Goal: Information Seeking & Learning: Find specific fact

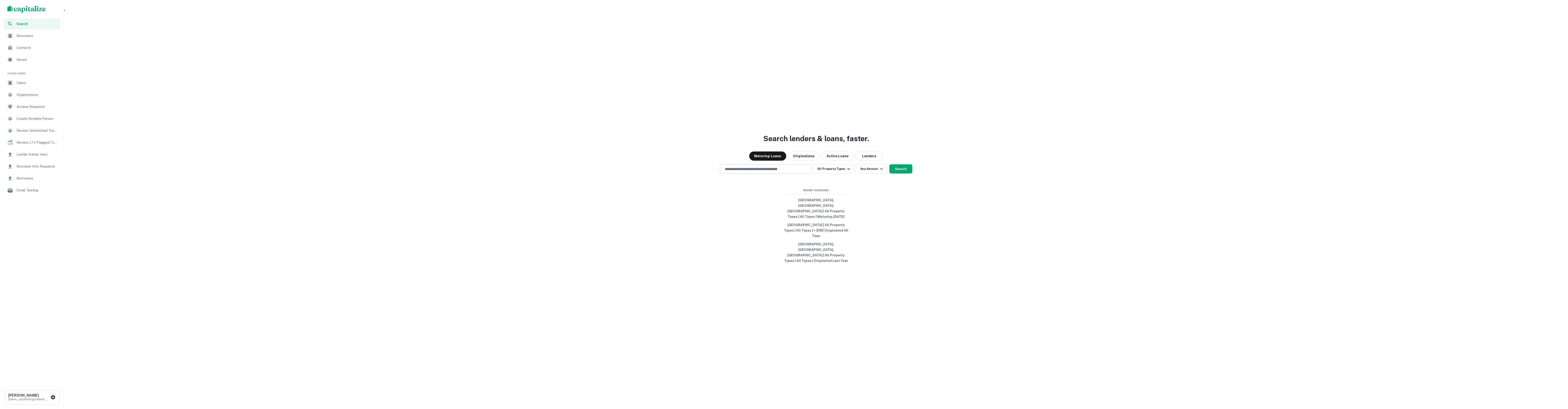
click at [748, 172] on input "text" at bounding box center [766, 169] width 88 height 5
click at [752, 250] on div "[US_STATE], [GEOGRAPHIC_DATA]" at bounding box center [766, 246] width 91 height 9
type input "**********"
click at [904, 173] on button "Search" at bounding box center [901, 169] width 23 height 9
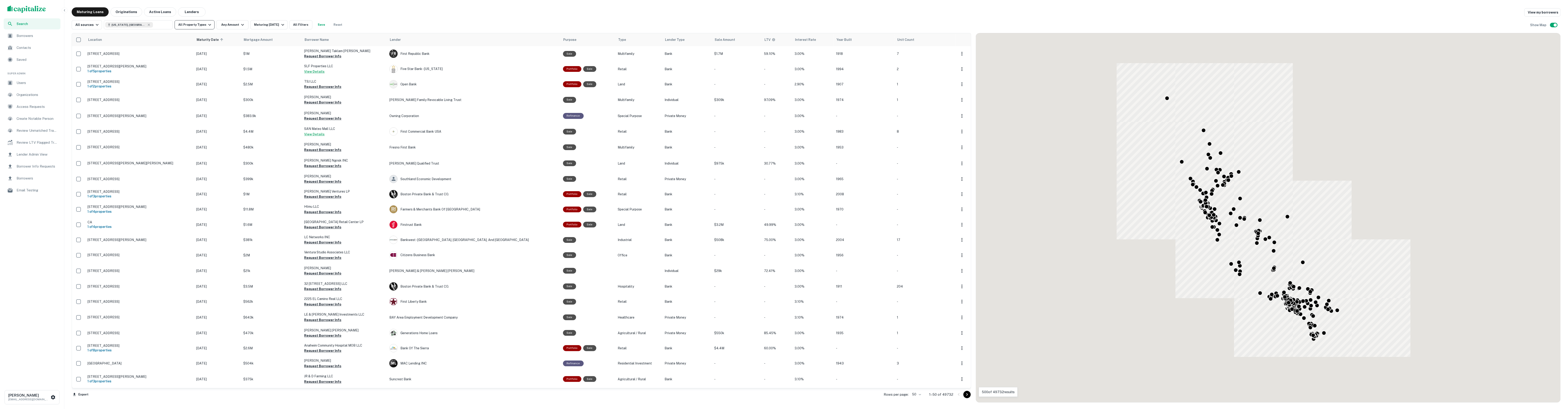
click at [205, 27] on button "All Property Types" at bounding box center [195, 24] width 40 height 9
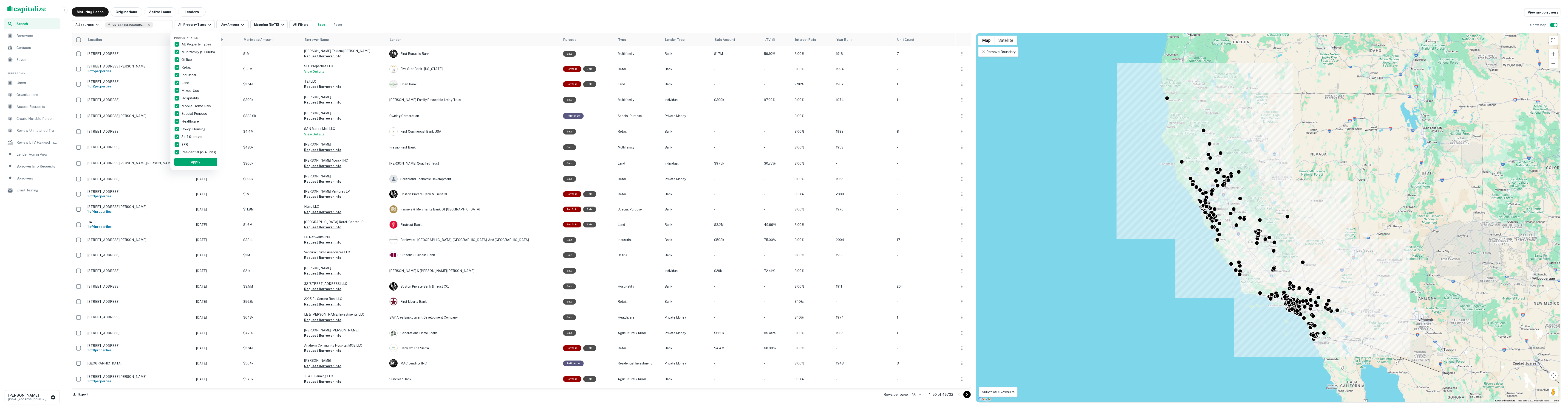
click at [191, 82] on div "Land" at bounding box center [195, 83] width 43 height 8
click at [185, 44] on p "All Property Types" at bounding box center [189, 44] width 31 height 5
click at [185, 44] on p "All Property Types" at bounding box center [197, 44] width 31 height 5
click at [186, 83] on p "Land" at bounding box center [186, 83] width 9 height 5
click at [200, 164] on button "Apply" at bounding box center [186, 163] width 43 height 9
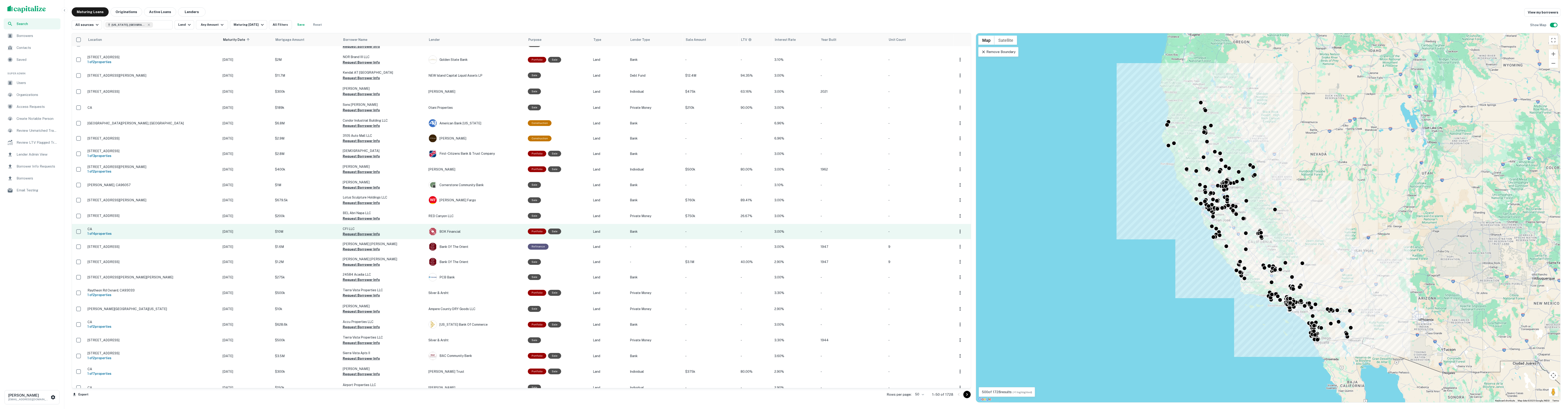
scroll to position [425, 0]
click at [343, 232] on button "Request Borrower Info" at bounding box center [361, 234] width 37 height 5
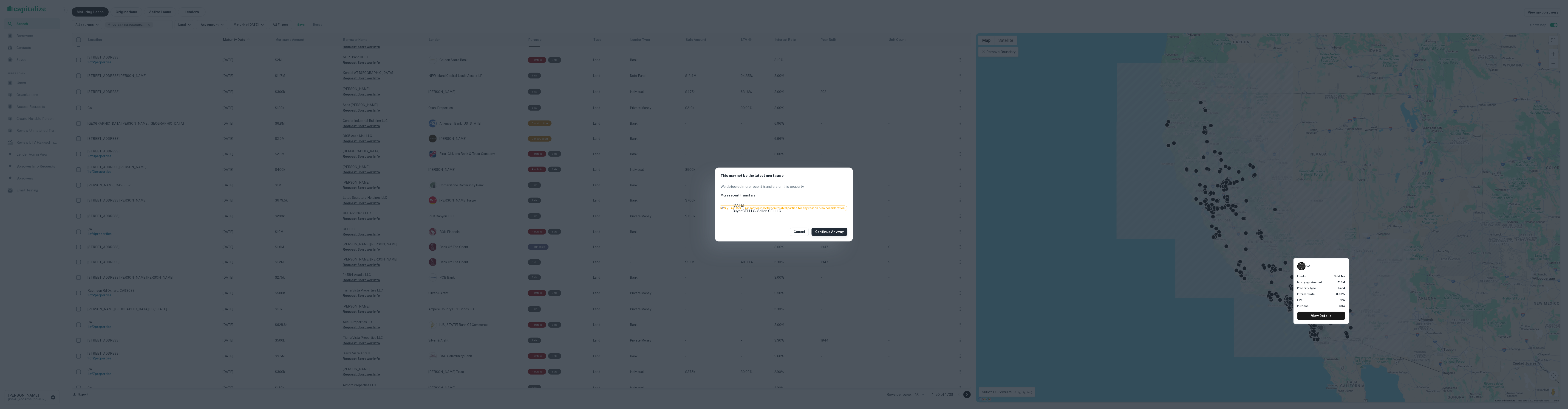
click at [823, 234] on button "Continue Anyway" at bounding box center [829, 232] width 36 height 9
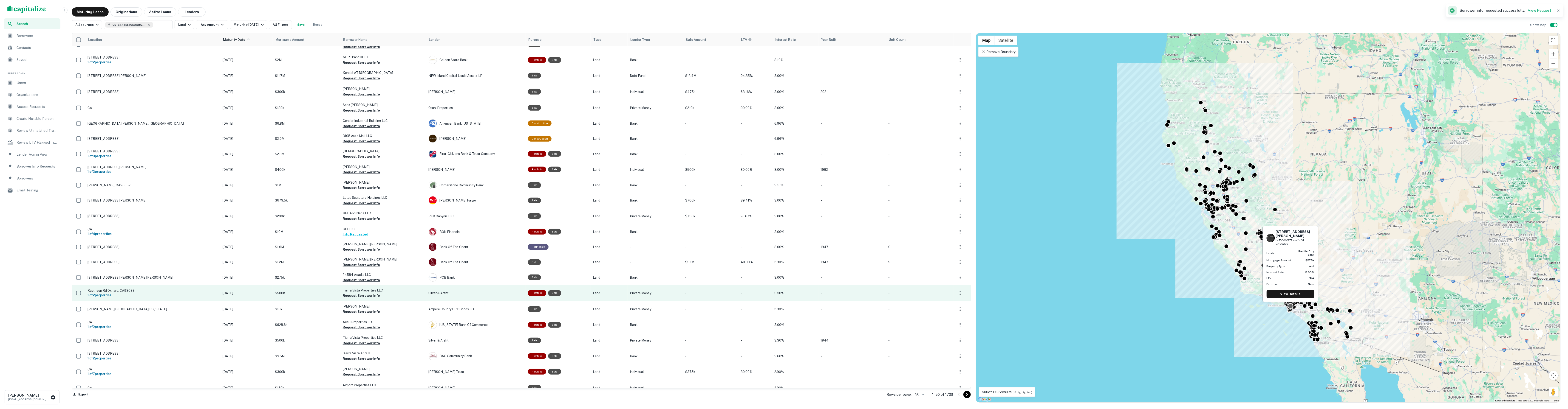
scroll to position [0, 0]
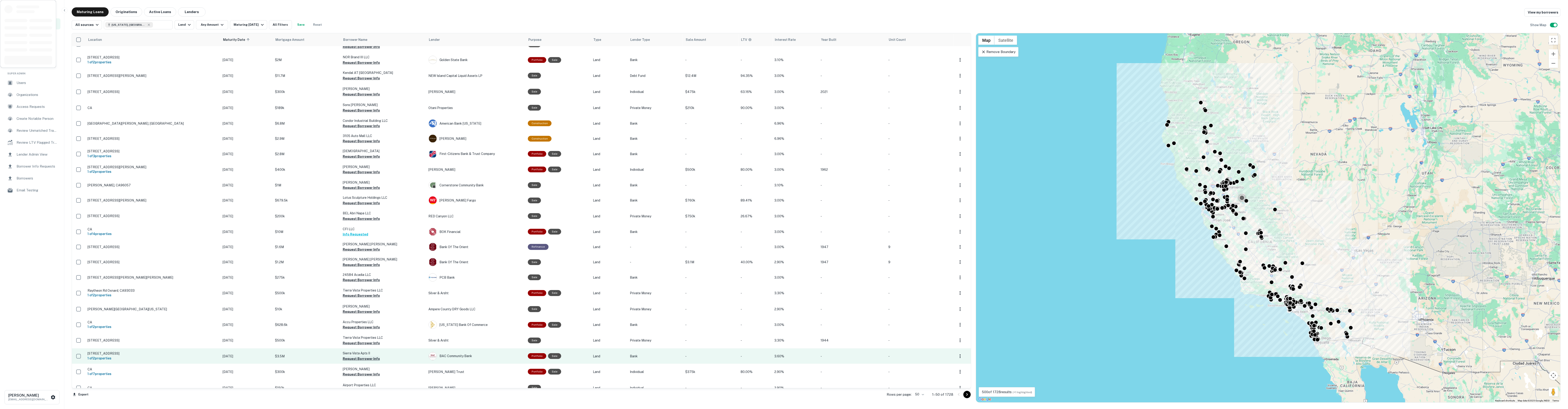
click at [346, 356] on button "Request Borrower Info" at bounding box center [361, 358] width 37 height 5
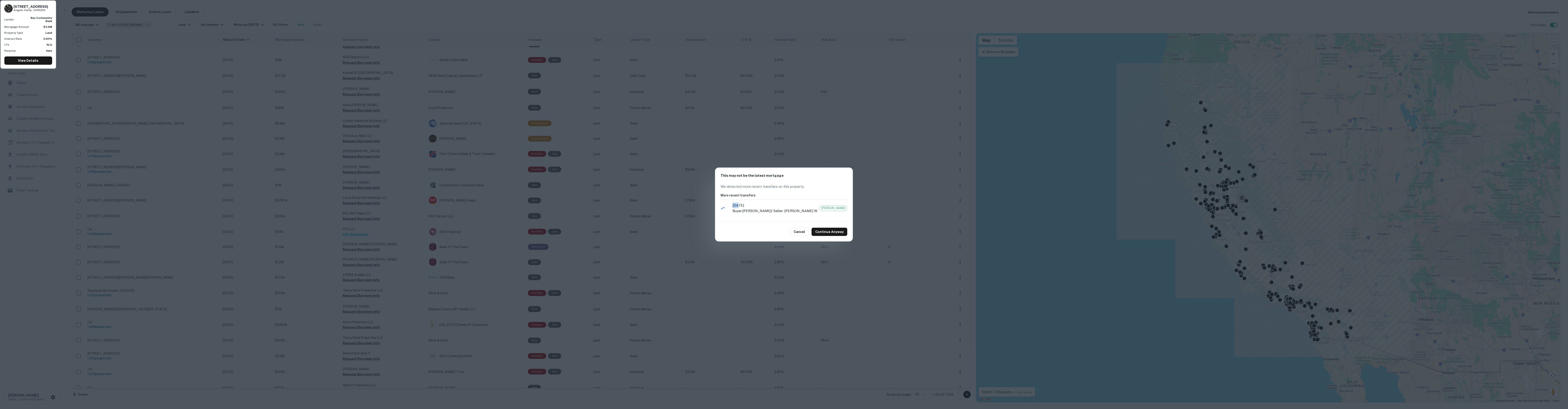
drag, startPoint x: 737, startPoint y: 203, endPoint x: 694, endPoint y: 203, distance: 43.0
click at [694, 203] on div "This may not be the latest mortgage We detected more recent transfers on this p…" at bounding box center [784, 204] width 1568 height 409
click at [780, 208] on p "Buyer: [PERSON_NAME] / Seller: [PERSON_NAME] W" at bounding box center [784, 211] width 104 height 5
click at [799, 232] on button "Cancel" at bounding box center [799, 232] width 19 height 9
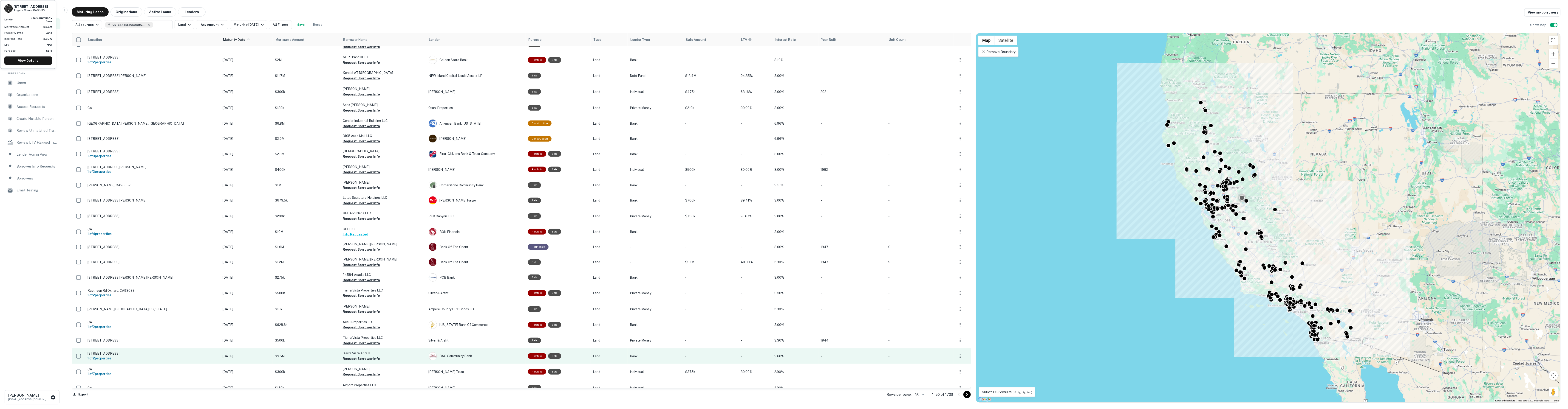
click at [282, 352] on td "$3.5M" at bounding box center [306, 356] width 68 height 15
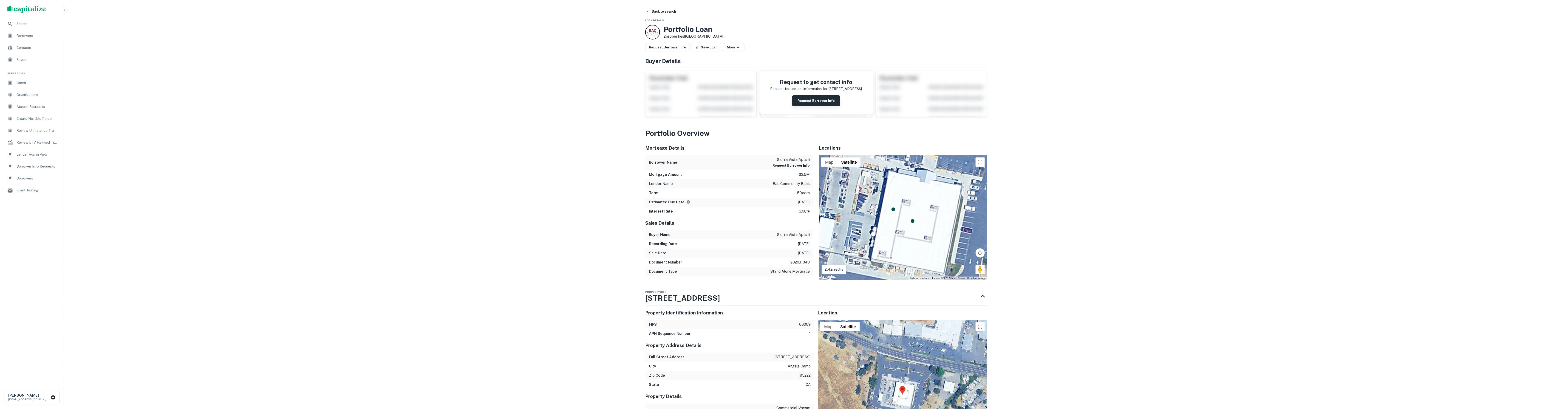
click at [807, 102] on button "Request Borrower Info" at bounding box center [816, 101] width 48 height 11
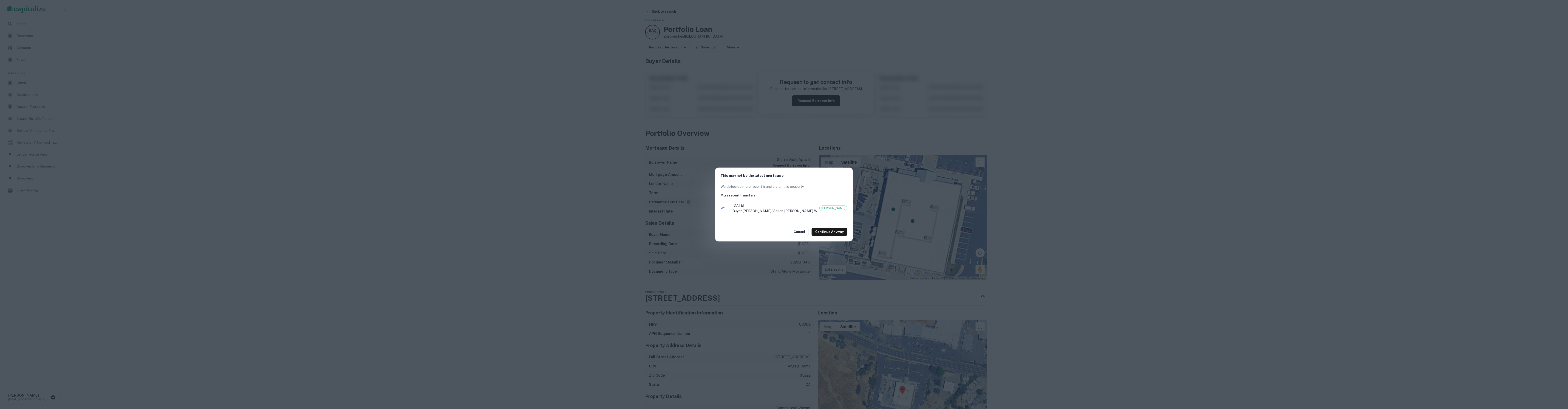
drag, startPoint x: 802, startPoint y: 233, endPoint x: 800, endPoint y: 228, distance: 5.4
click at [802, 233] on button "Cancel" at bounding box center [799, 232] width 19 height 9
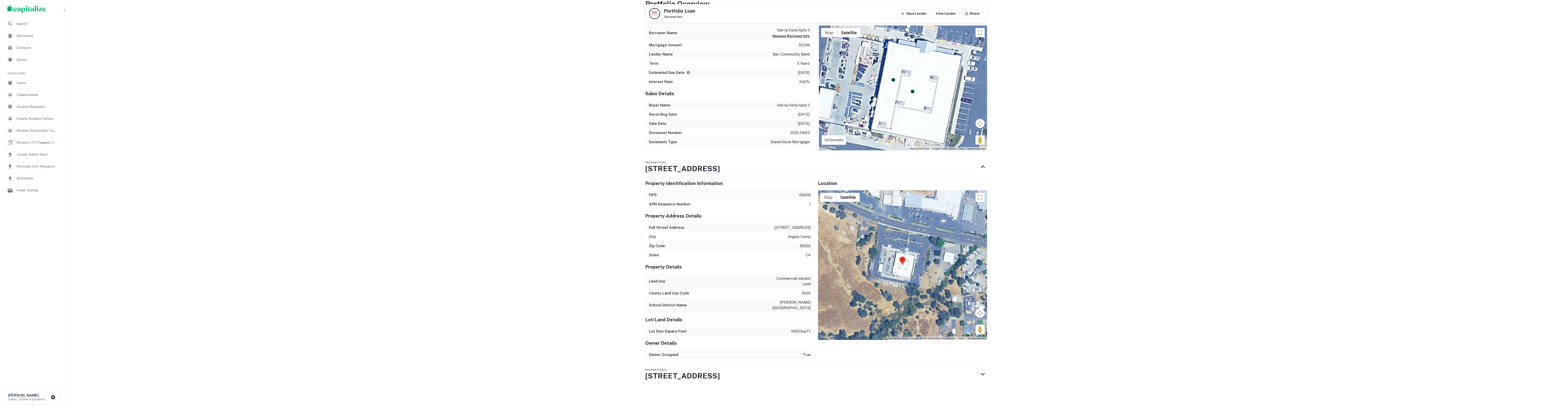
scroll to position [131, 0]
copy h3 "[STREET_ADDRESS]"
drag, startPoint x: 704, startPoint y: 152, endPoint x: 641, endPoint y: 151, distance: 63.0
click at [641, 151] on div "Back to search Portfolio Loan 2 properties Save Lender View Lender Share Buyer …" at bounding box center [816, 149] width 353 height 512
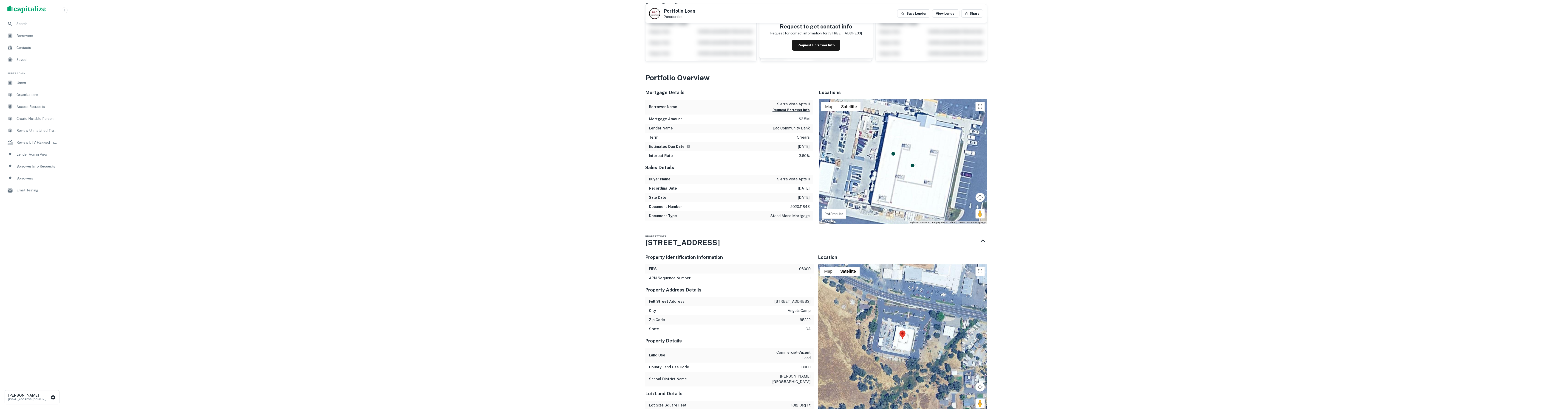
scroll to position [39, 0]
click at [942, 79] on h3 "Portfolio Overview" at bounding box center [816, 79] width 342 height 11
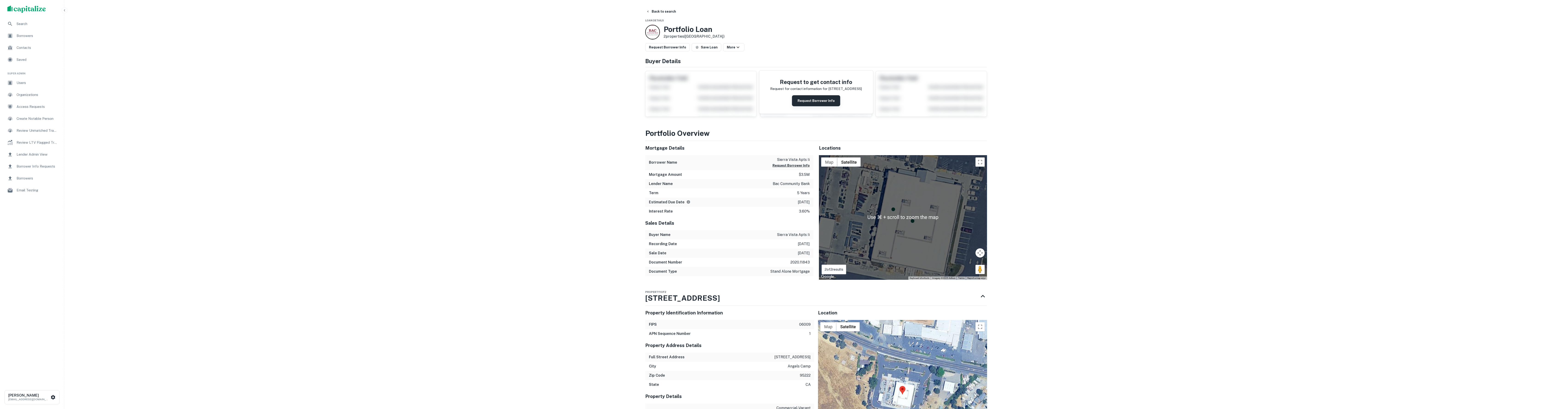
scroll to position [0, 0]
click at [814, 102] on button "Request Borrower Info" at bounding box center [816, 101] width 48 height 11
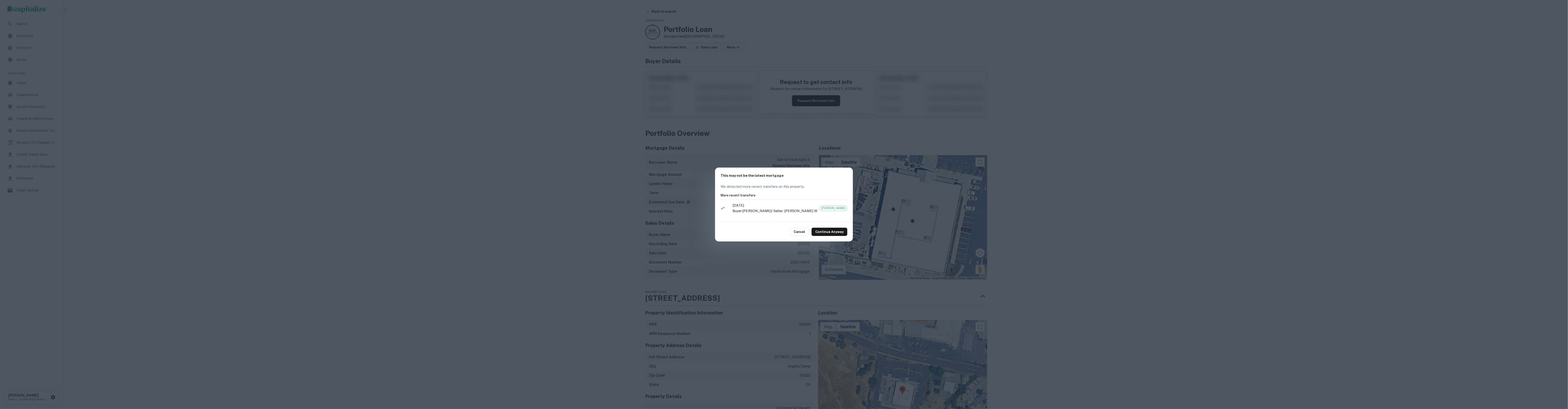
click at [494, 135] on div "This may not be the latest mortgage We detected more recent transfers on this p…" at bounding box center [784, 204] width 1568 height 409
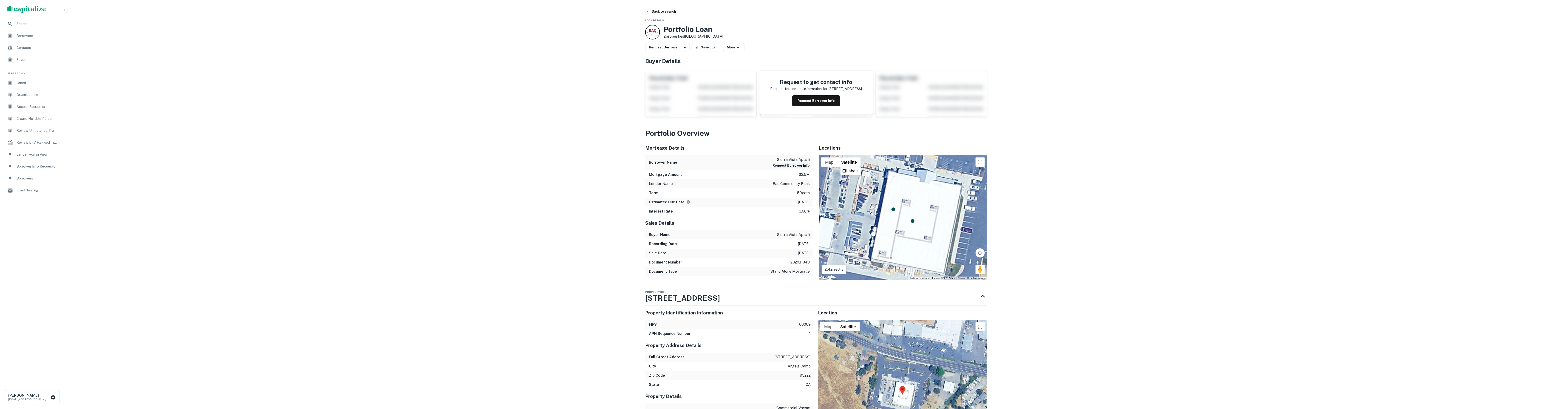
click at [805, 167] on button "Request Borrower Info" at bounding box center [791, 166] width 37 height 5
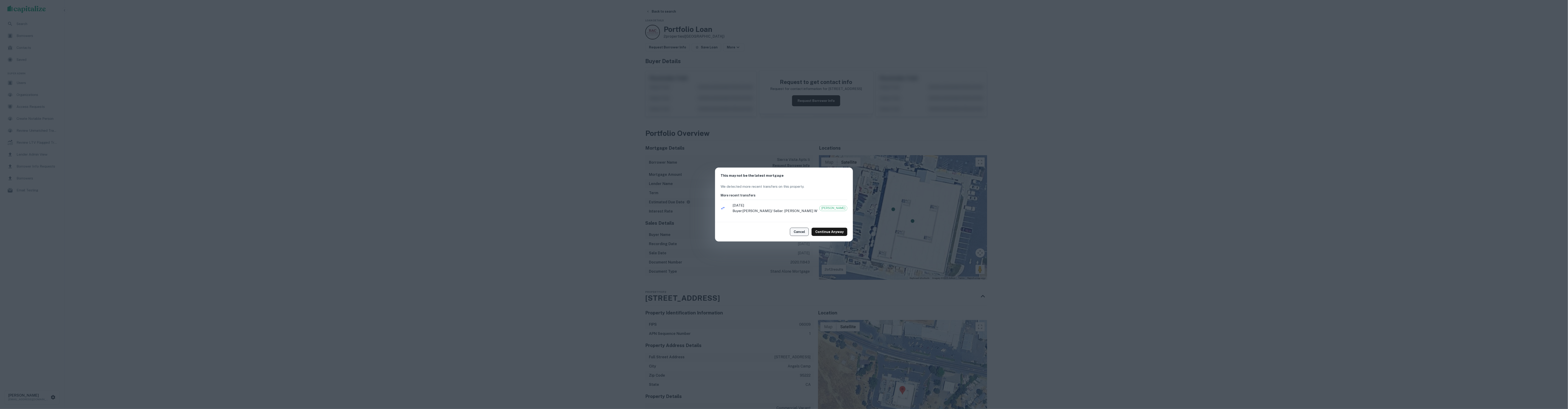
click at [800, 234] on button "Cancel" at bounding box center [799, 232] width 19 height 9
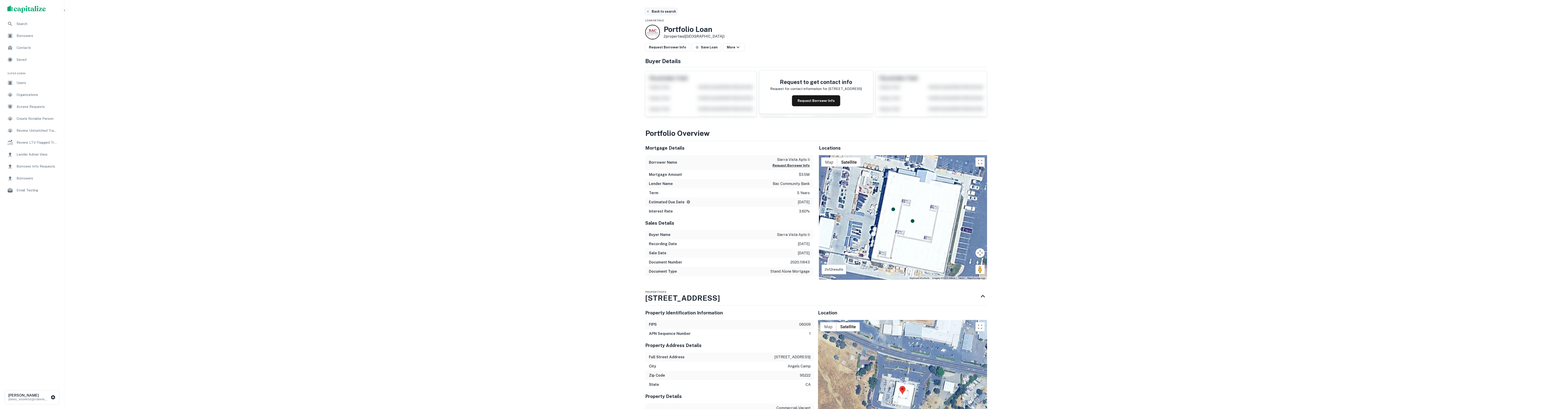
click at [659, 13] on button "Back to search" at bounding box center [661, 12] width 33 height 9
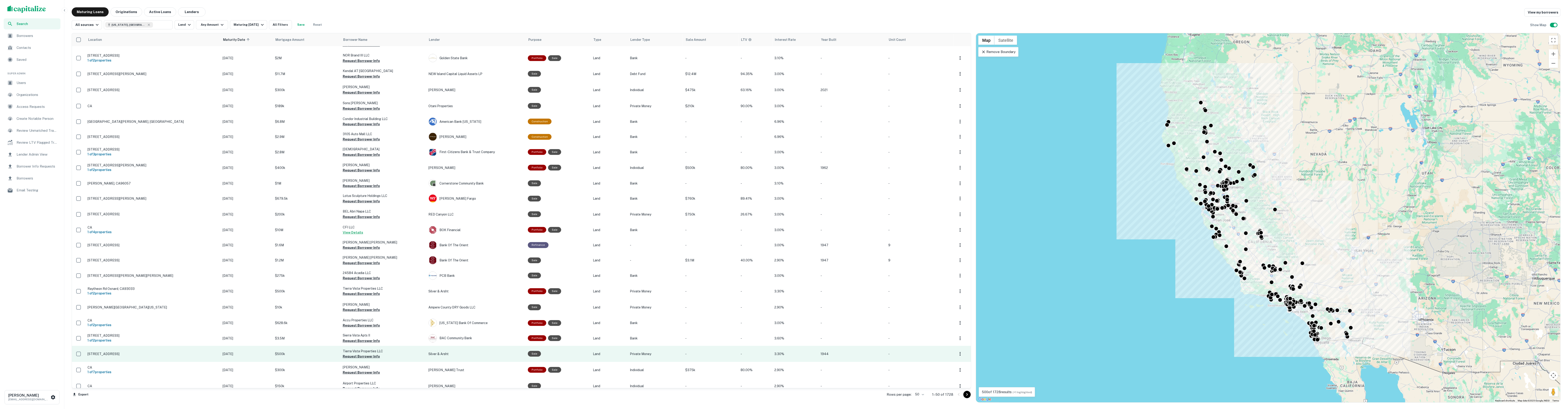
scroll to position [425, 0]
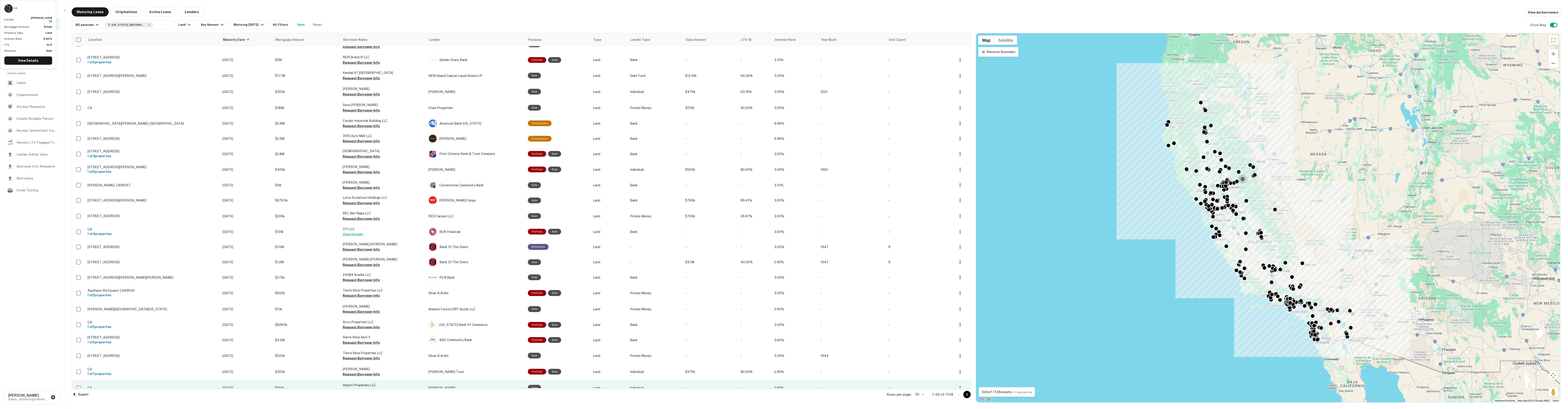
click at [348, 388] on button "Request Borrower Info" at bounding box center [361, 390] width 37 height 5
click at [967, 393] on icon "Go to next page" at bounding box center [967, 394] width 5 height 5
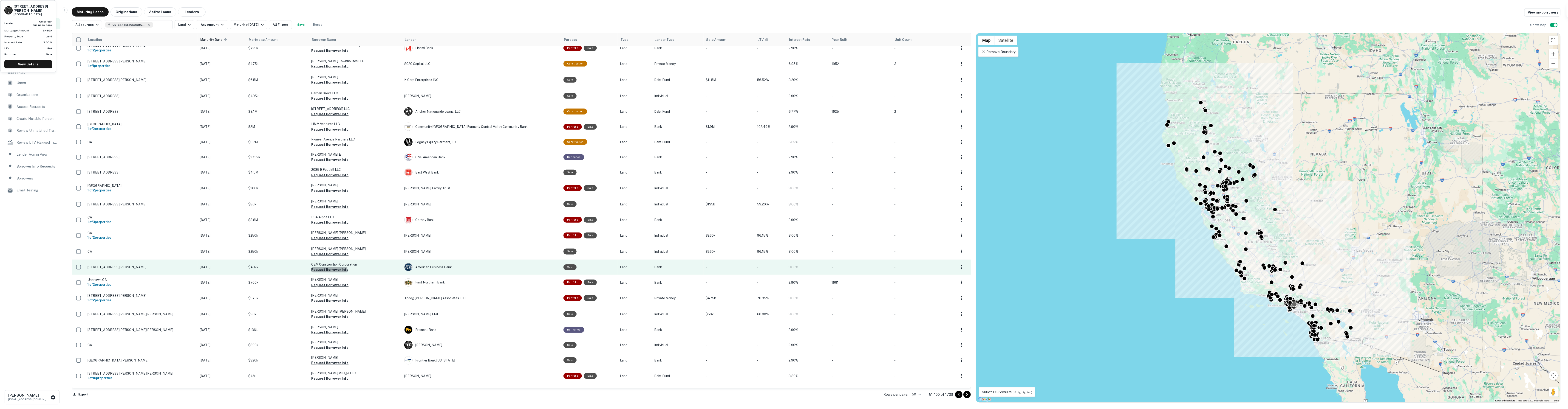
click at [325, 267] on button "Request Borrower Info" at bounding box center [329, 270] width 37 height 5
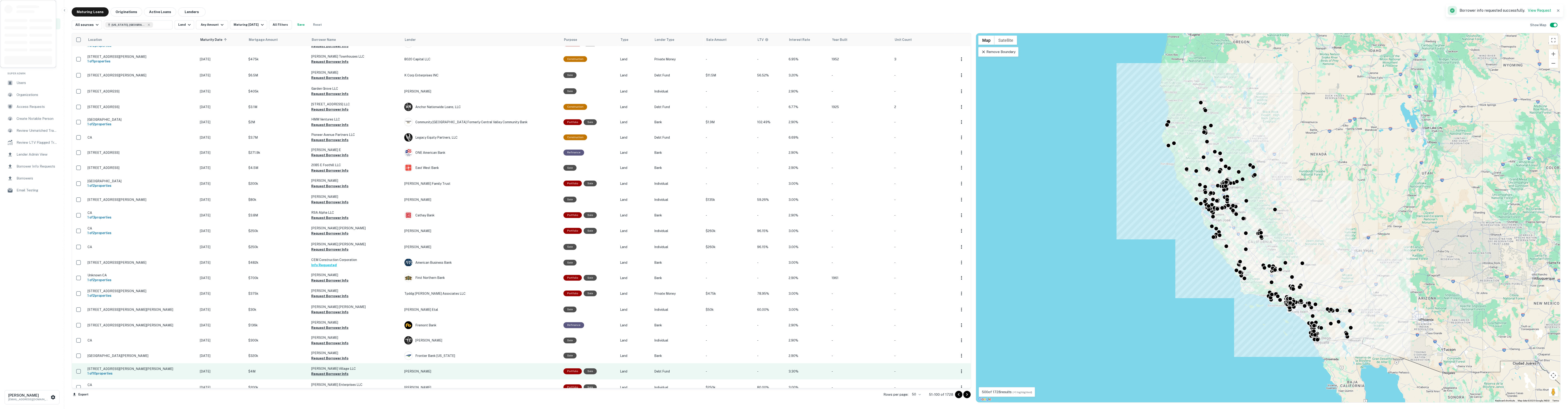
scroll to position [430, 0]
click at [327, 372] on button "Request Borrower Info" at bounding box center [329, 374] width 37 height 5
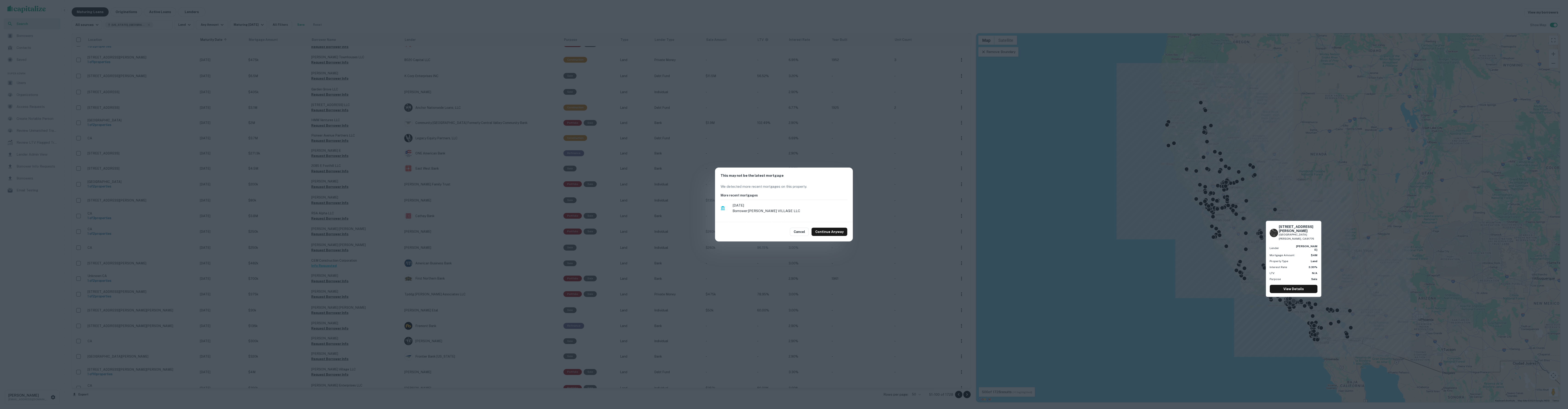
click at [744, 211] on p "Borrower: [PERSON_NAME] VILLAGE LLC" at bounding box center [789, 211] width 115 height 5
click at [744, 209] on p "Borrower: [PERSON_NAME] VILLAGE LLC" at bounding box center [789, 211] width 115 height 5
click at [799, 230] on button "Cancel" at bounding box center [799, 232] width 19 height 9
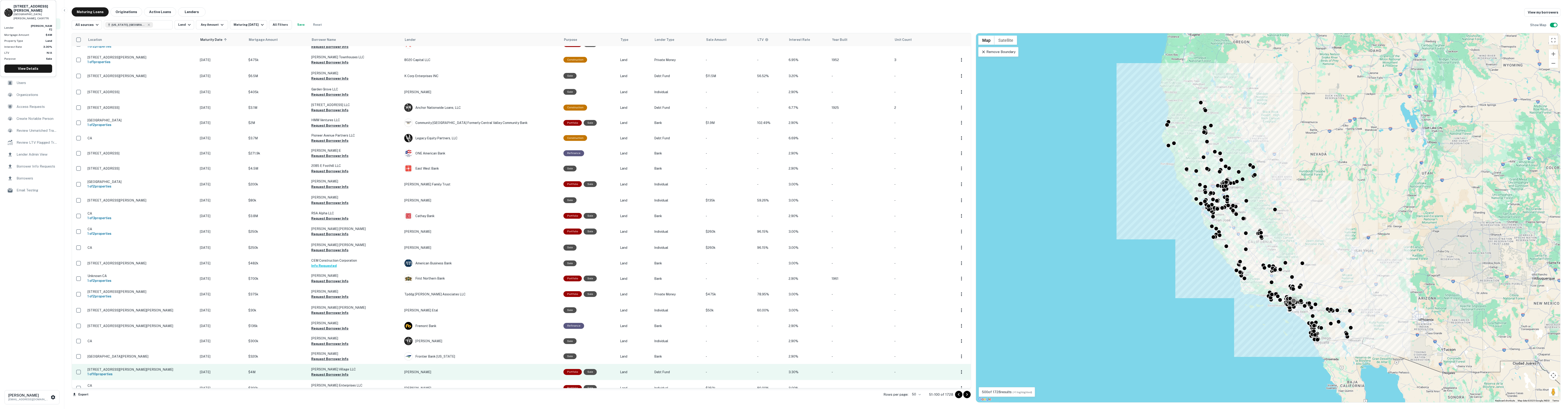
click at [275, 370] on p "$4M" at bounding box center [278, 372] width 58 height 5
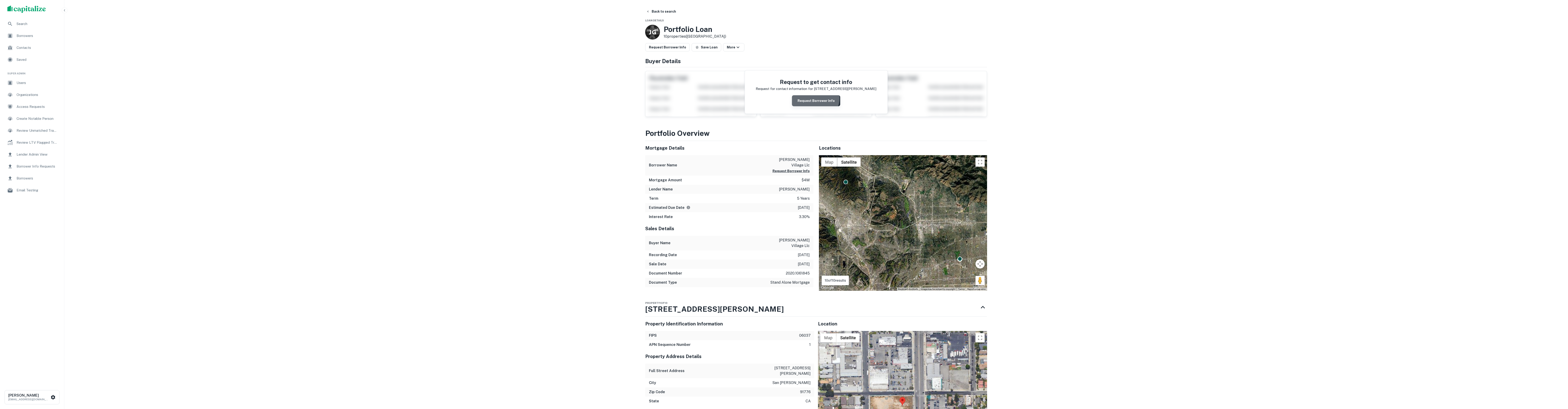
click at [813, 100] on button "Request Borrower Info" at bounding box center [816, 101] width 48 height 11
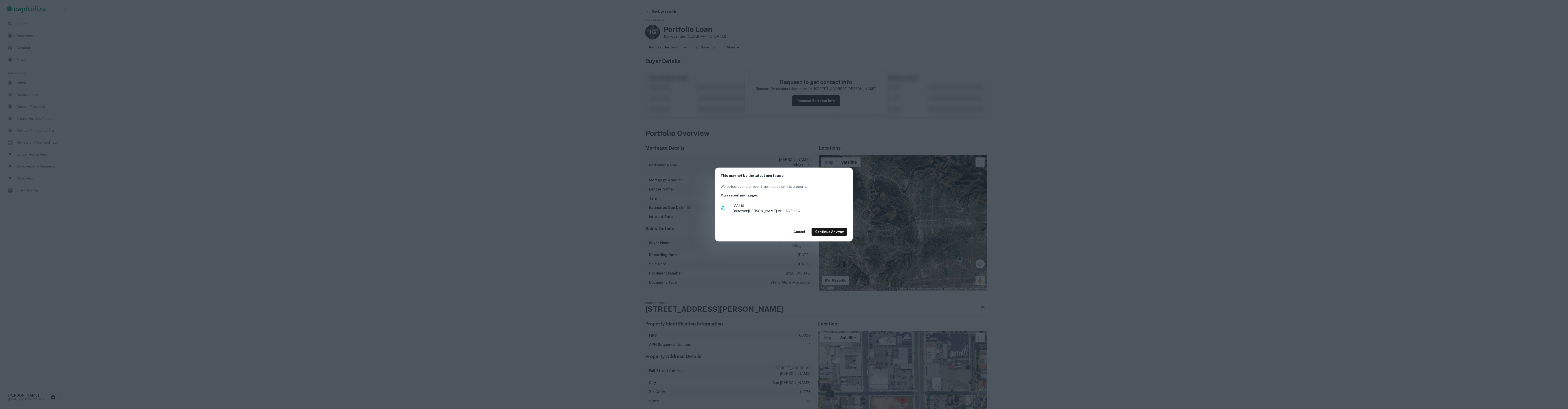
drag, startPoint x: 685, startPoint y: 133, endPoint x: 690, endPoint y: 91, distance: 42.3
click at [685, 133] on div "This may not be the latest mortgage We detected more recent mortgages on this p…" at bounding box center [784, 204] width 1568 height 409
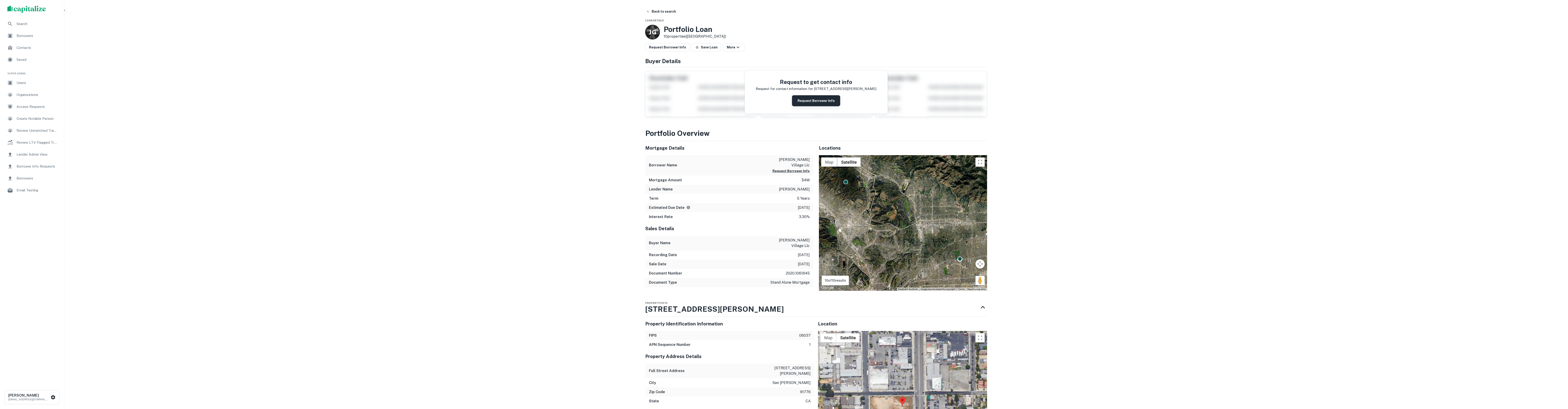
click at [814, 107] on button "Request Borrower Info" at bounding box center [816, 101] width 48 height 11
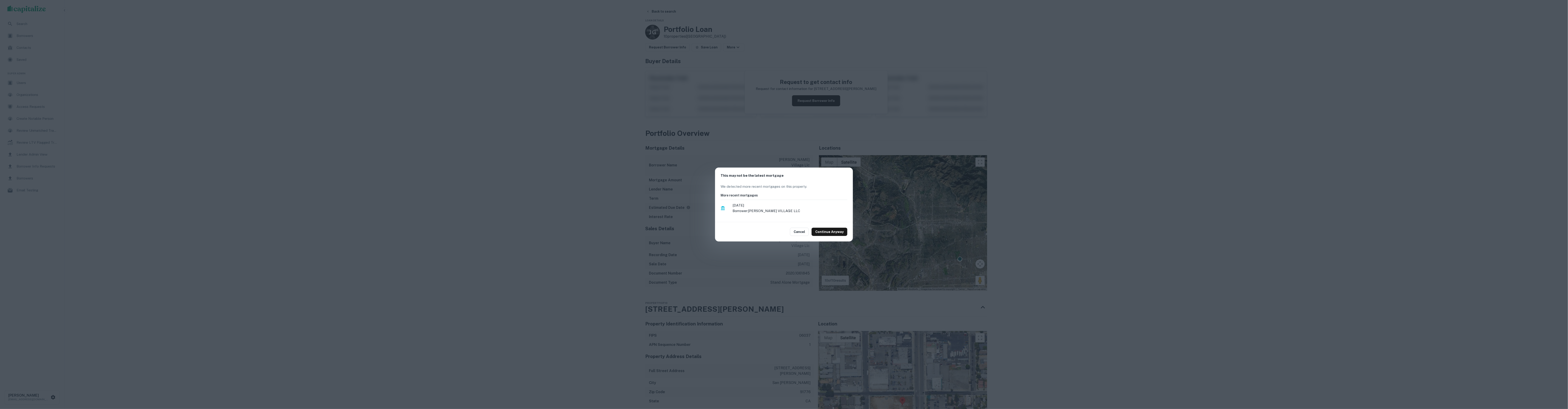
drag, startPoint x: 780, startPoint y: 209, endPoint x: 783, endPoint y: 209, distance: 3.0
click at [780, 209] on p "Borrower: [PERSON_NAME] VILLAGE LLC" at bounding box center [789, 211] width 115 height 5
click at [831, 231] on button "Continue Anyway" at bounding box center [829, 232] width 36 height 9
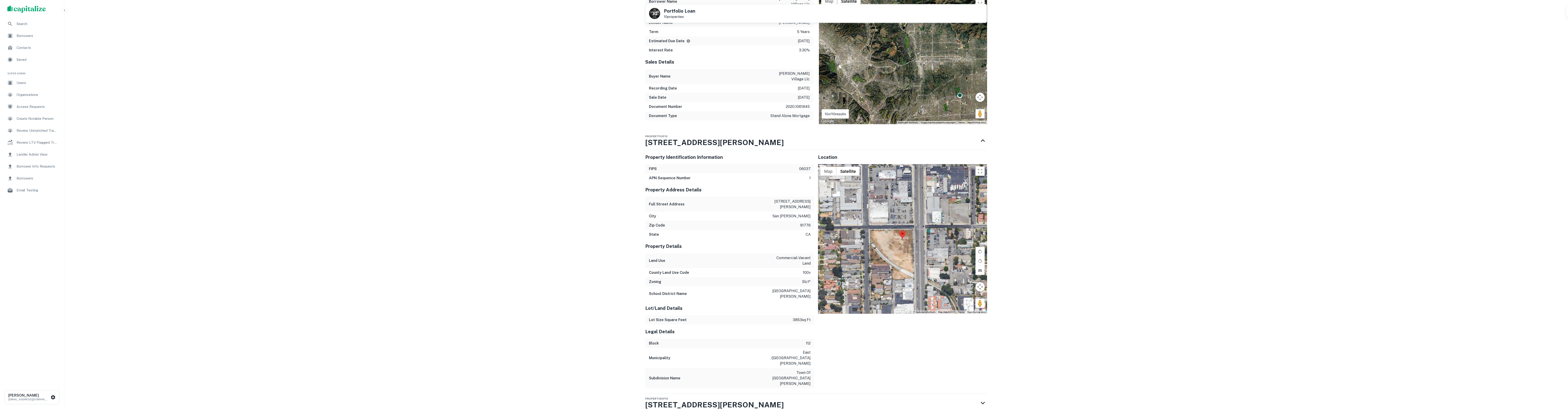
scroll to position [323, 0]
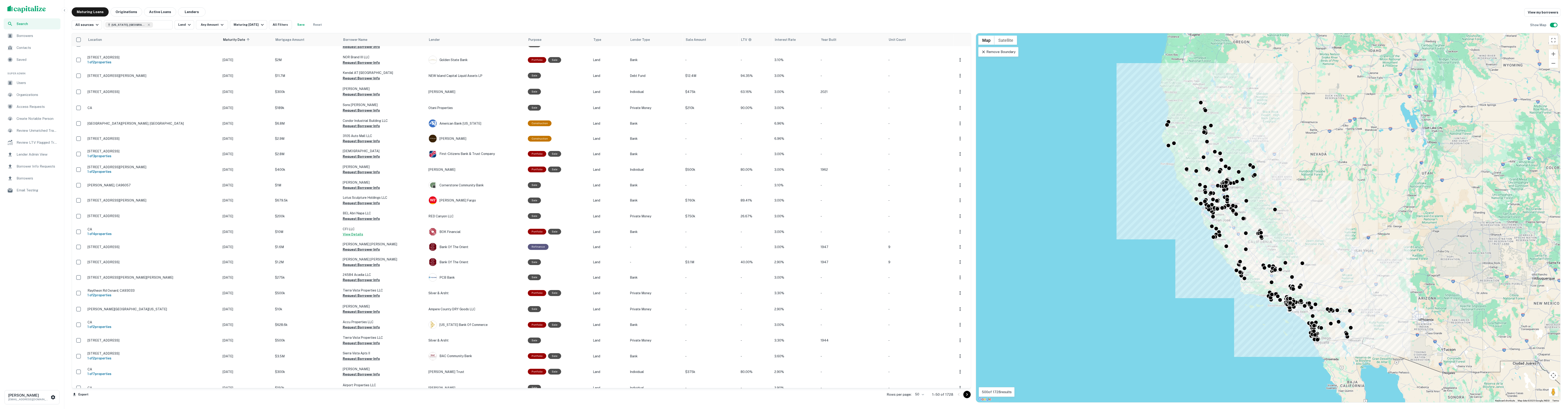
click at [968, 392] on icon "Go to next page" at bounding box center [967, 394] width 5 height 5
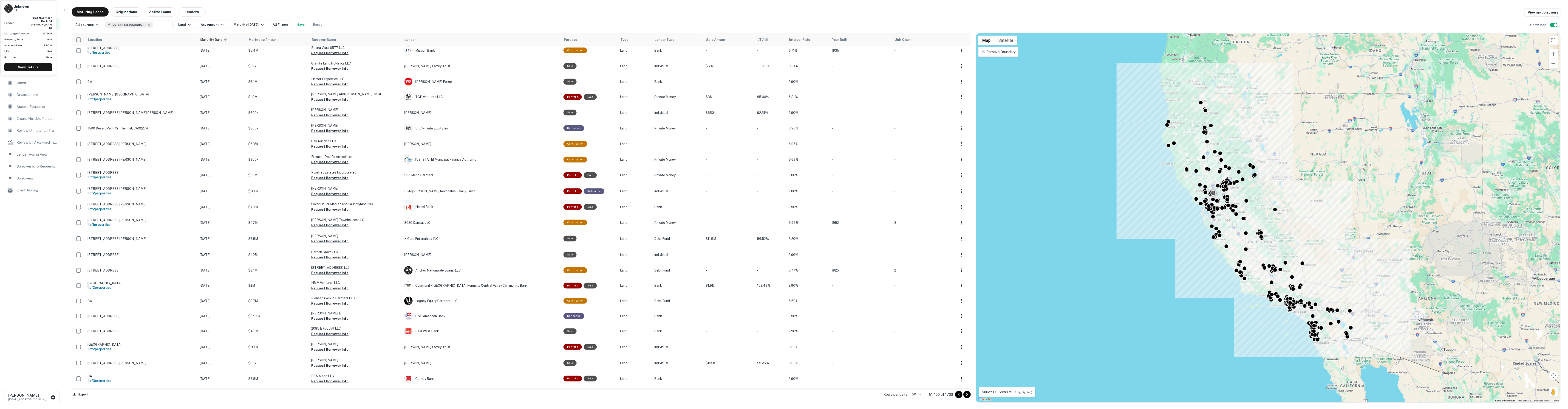
scroll to position [205, 0]
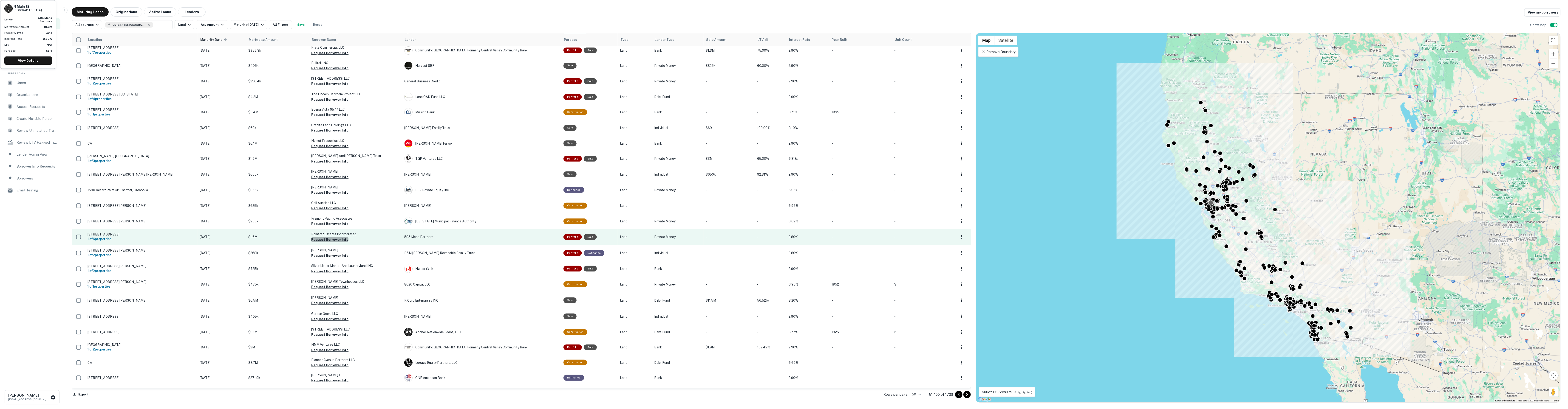
click at [326, 237] on button "Request Borrower Info" at bounding box center [329, 239] width 37 height 5
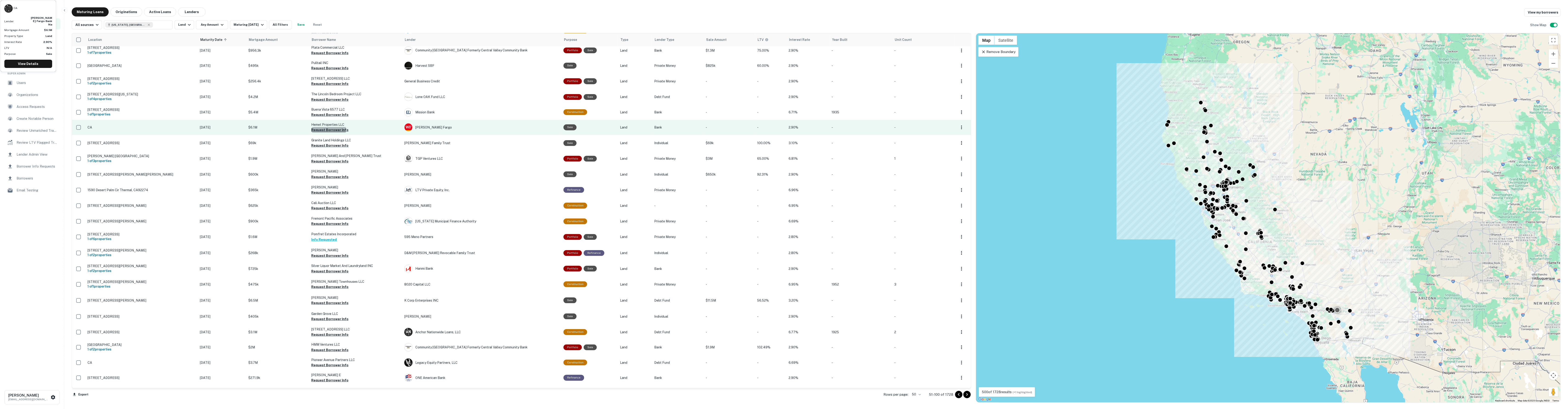
click at [322, 127] on button "Request Borrower Info" at bounding box center [329, 130] width 37 height 5
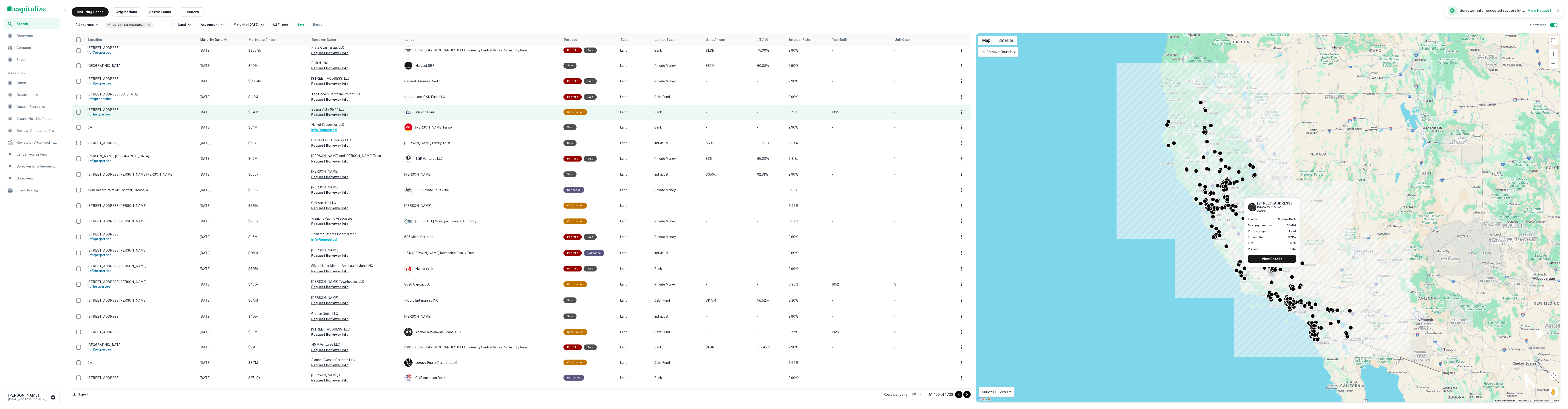
click at [323, 113] on button "Request Borrower Info" at bounding box center [329, 114] width 37 height 5
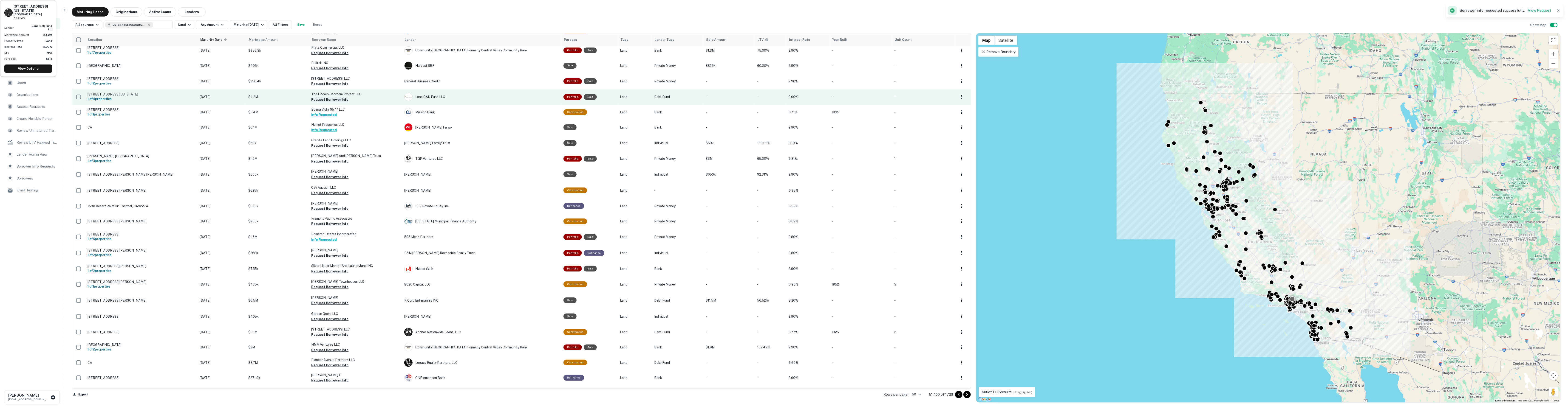
click at [316, 97] on button "Request Borrower Info" at bounding box center [329, 99] width 37 height 5
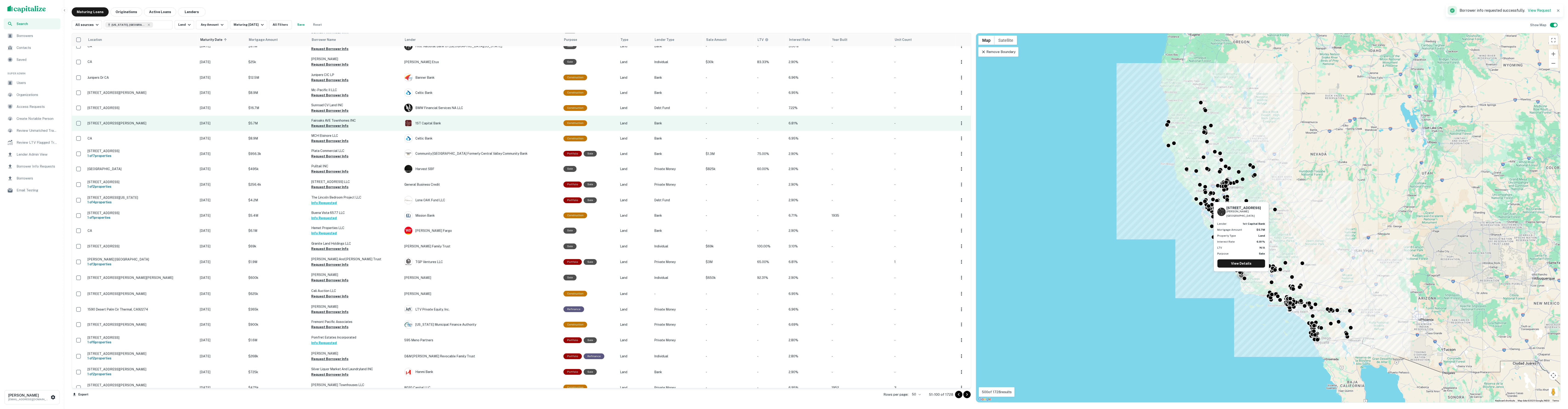
scroll to position [99, 0]
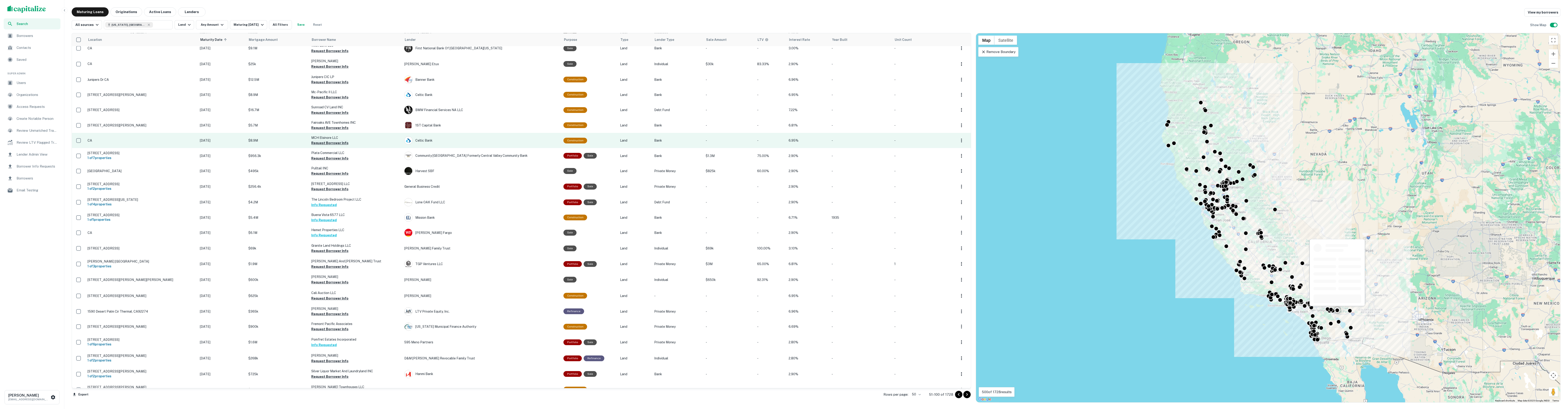
click at [323, 141] on button "Request Borrower Info" at bounding box center [329, 143] width 37 height 5
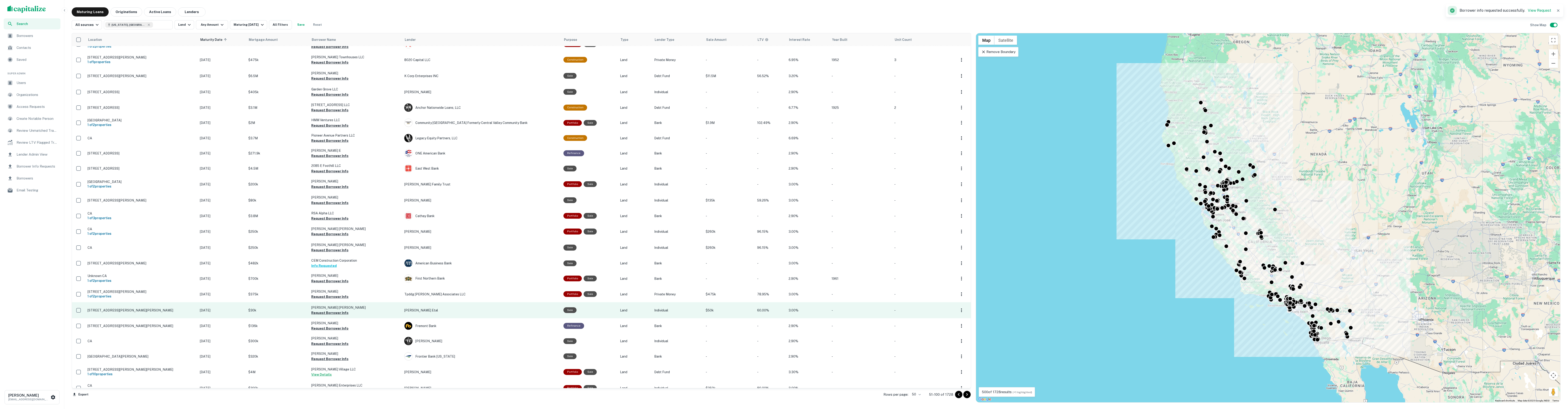
scroll to position [430, 0]
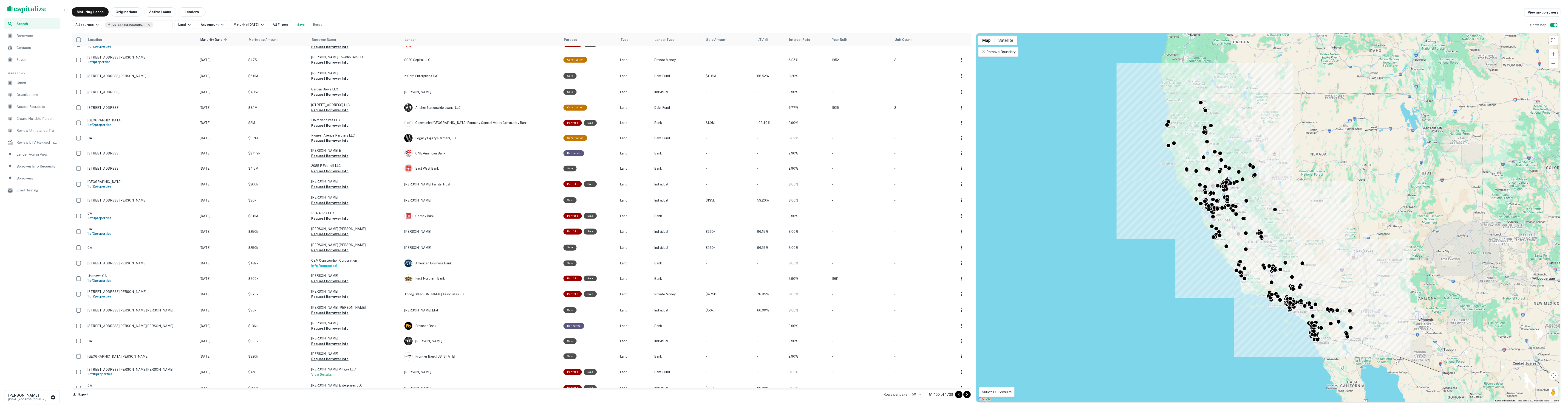
click at [968, 394] on icon "Go to next page" at bounding box center [967, 394] width 5 height 5
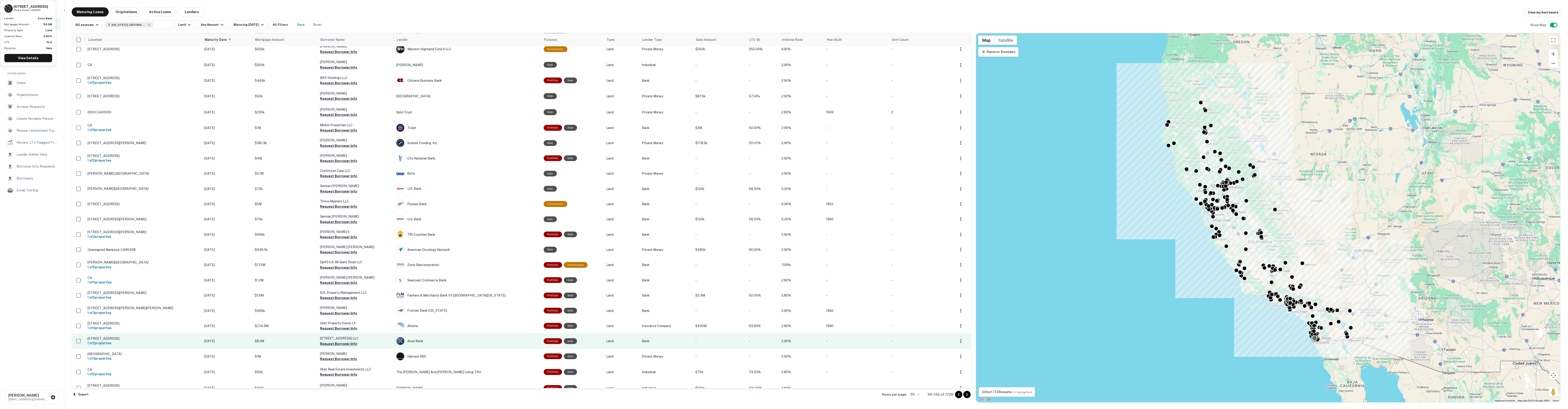
click at [329, 341] on button "Request Borrower Info" at bounding box center [338, 344] width 37 height 5
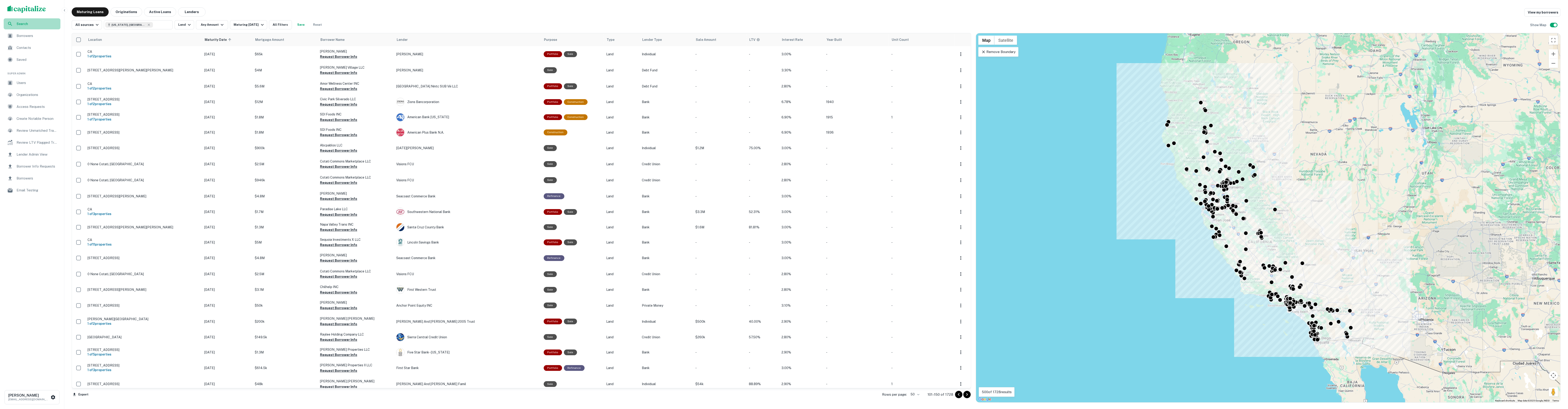
click at [23, 23] on span "Search" at bounding box center [37, 24] width 41 height 5
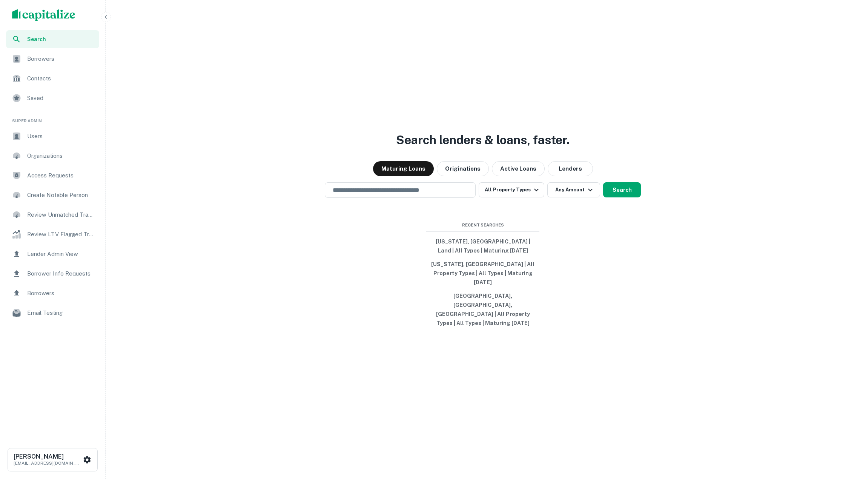
scroll to position [1, 0]
